Goal: Information Seeking & Learning: Check status

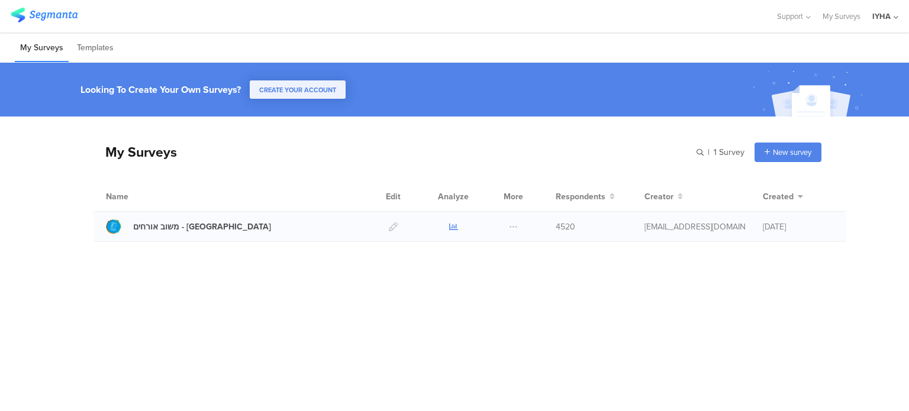
click at [456, 227] on icon at bounding box center [453, 227] width 9 height 9
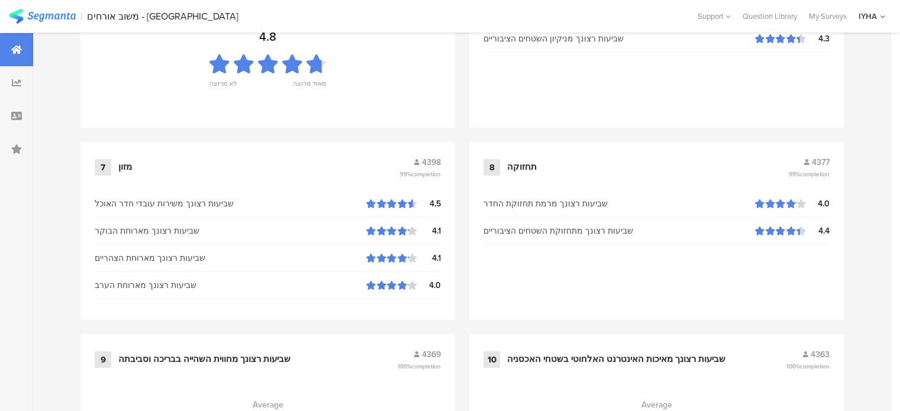
scroll to position [1325, 0]
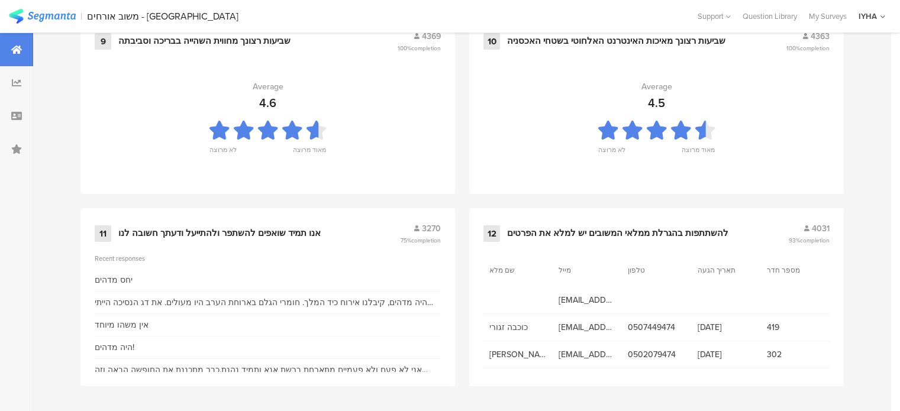
click at [276, 234] on div "אנו תמיד שואפים להשתפר ולהתייעל ודעתך חשובה לנו" at bounding box center [219, 234] width 202 height 12
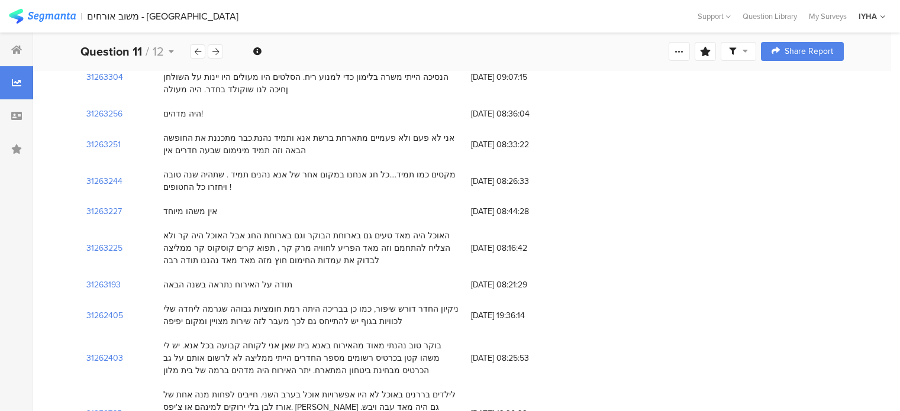
scroll to position [237, 0]
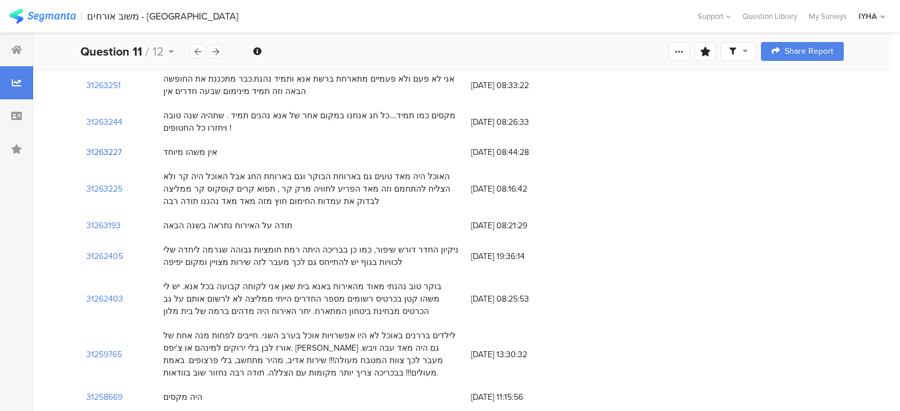
click at [104, 150] on section "31263227" at bounding box center [104, 152] width 36 height 12
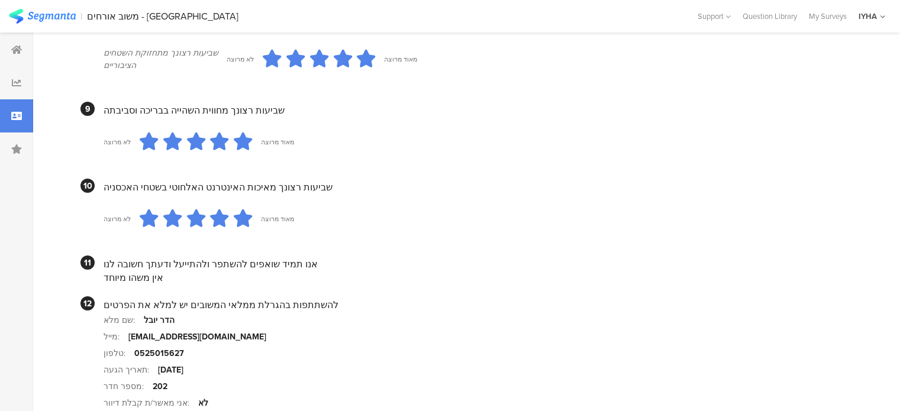
scroll to position [1157, 0]
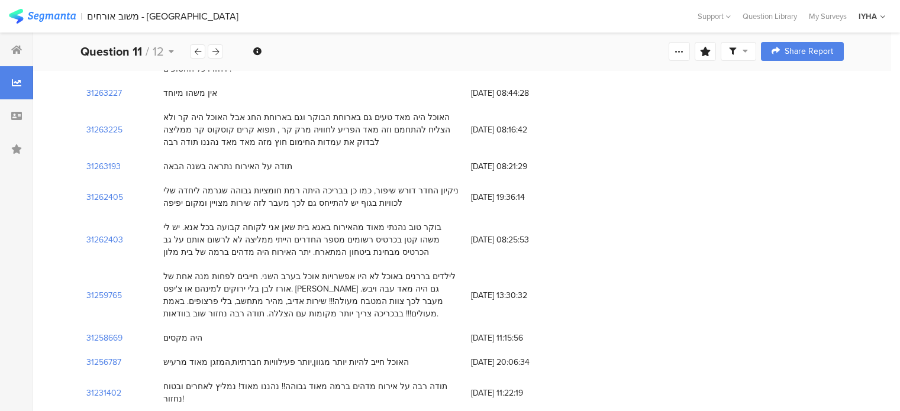
scroll to position [355, 0]
